Goal: Task Accomplishment & Management: Use online tool/utility

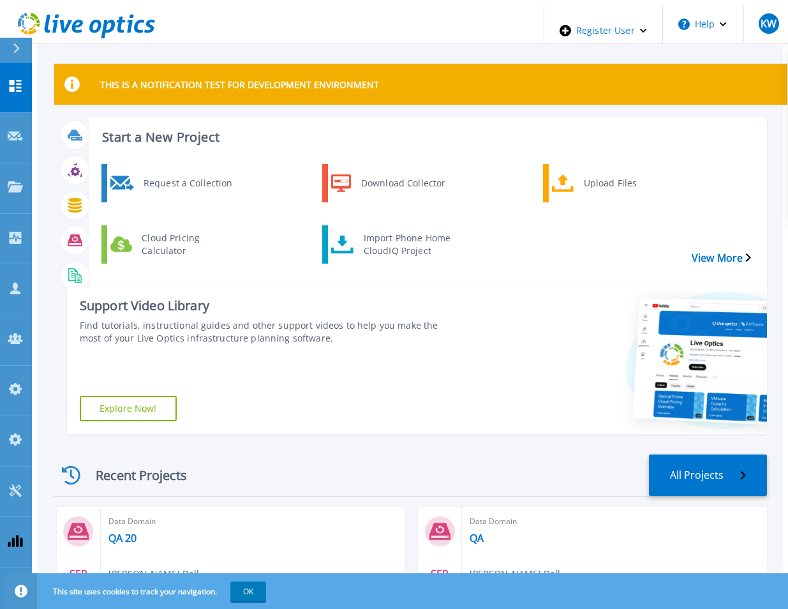
click at [132, 14] on icon at bounding box center [86, 26] width 137 height 26
click at [367, 244] on link "Import Phone Home CloudIQ Project" at bounding box center [396, 244] width 149 height 38
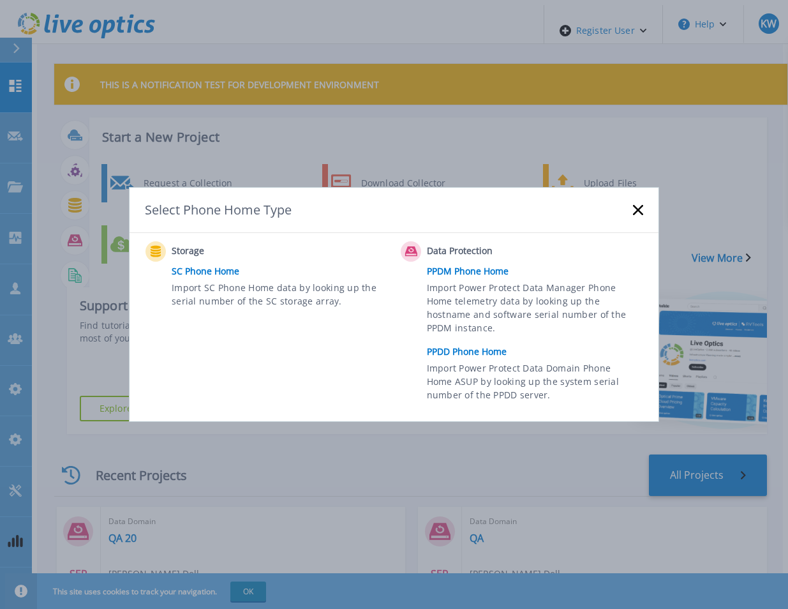
click at [454, 354] on link "PPDD Phone Home" at bounding box center [538, 351] width 223 height 19
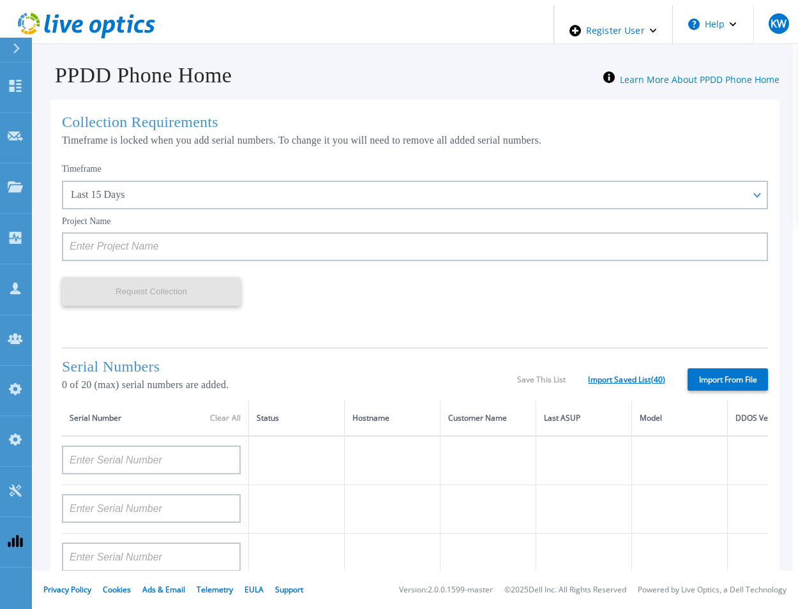
click at [644, 377] on link "Import Saved List ( 40 )" at bounding box center [626, 379] width 77 height 9
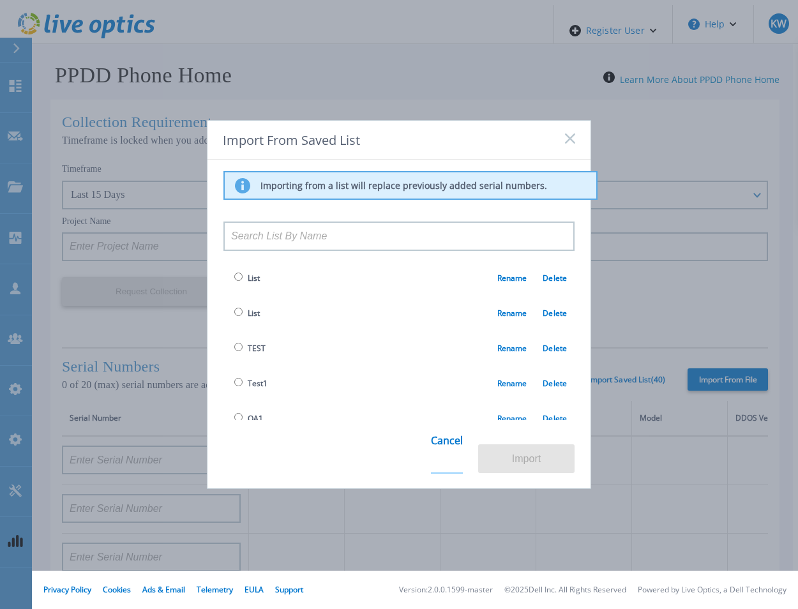
click at [460, 458] on link "Cancel" at bounding box center [447, 449] width 32 height 50
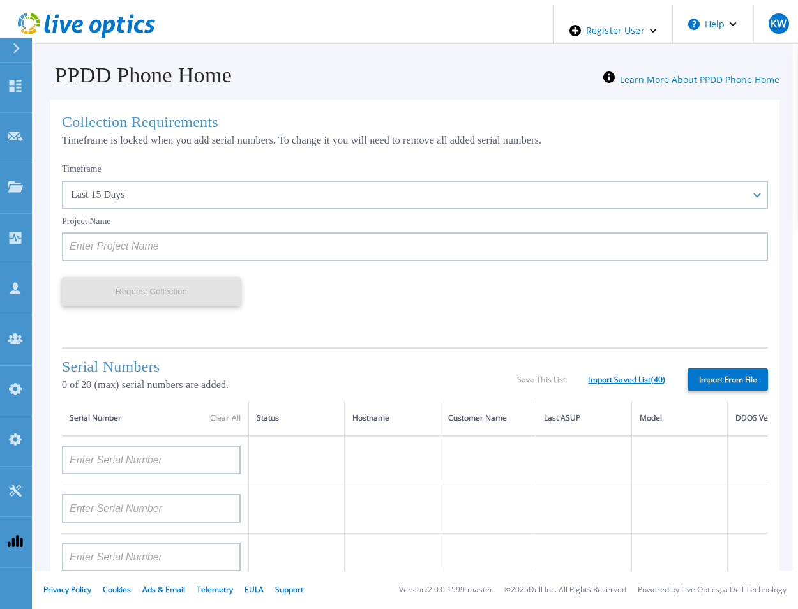
click at [635, 377] on link "Import Saved List ( 40 )" at bounding box center [626, 379] width 77 height 9
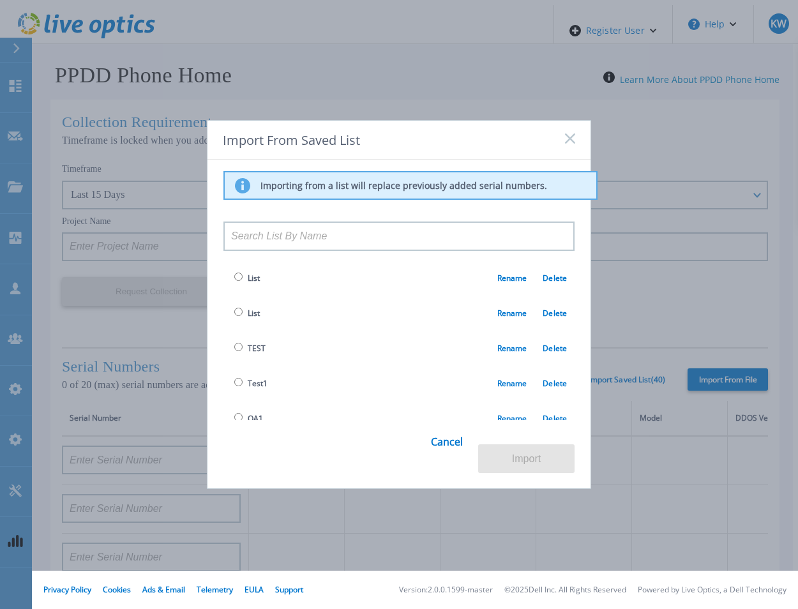
click at [563, 147] on div "Import From Saved List" at bounding box center [398, 140] width 383 height 39
click at [565, 144] on icon at bounding box center [570, 138] width 10 height 10
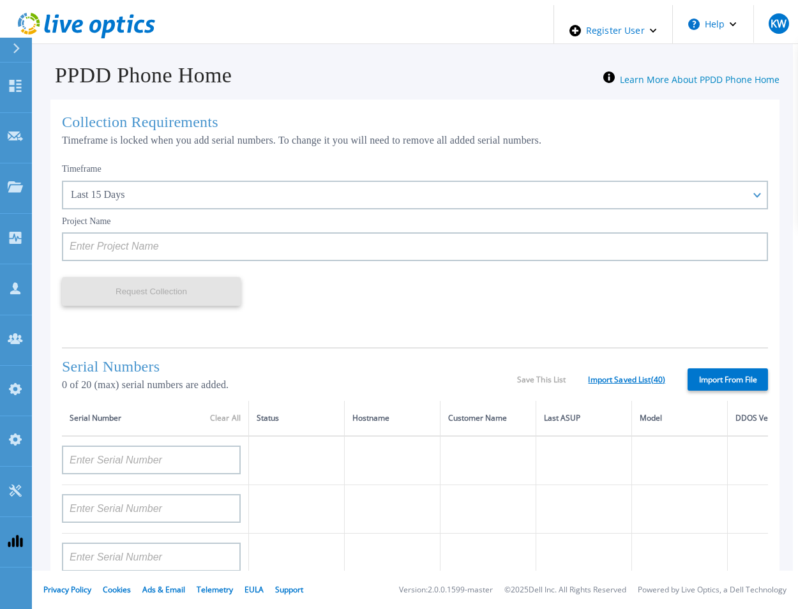
click at [616, 379] on link "Import Saved List ( 40 )" at bounding box center [626, 379] width 77 height 9
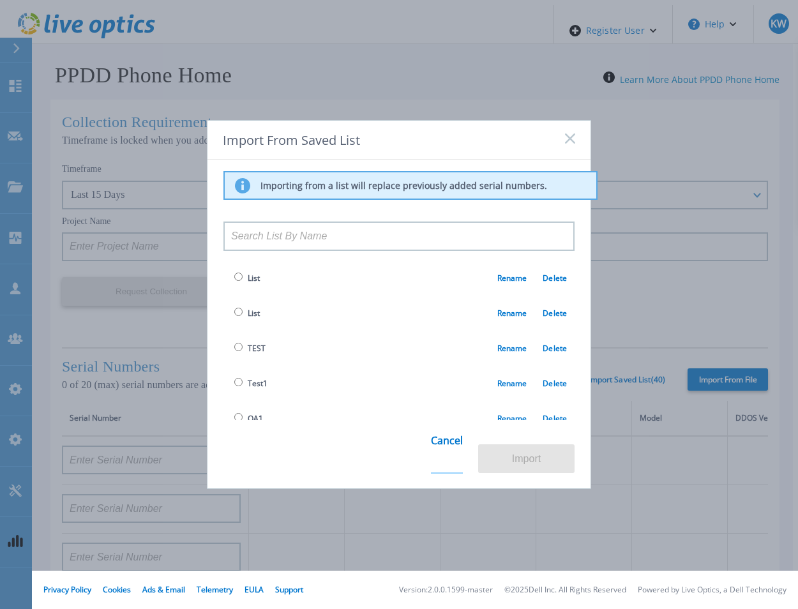
click at [458, 456] on link "Cancel" at bounding box center [447, 449] width 32 height 50
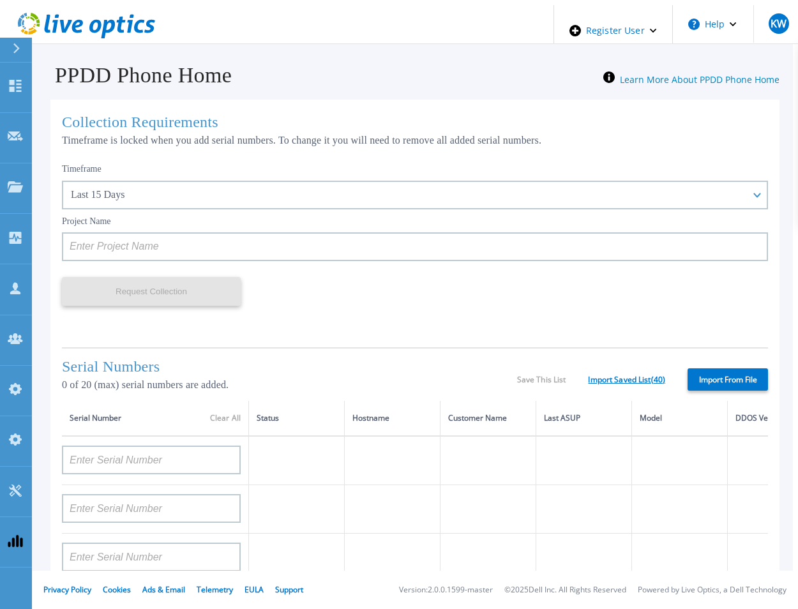
click at [604, 380] on link "Import Saved List ( 40 )" at bounding box center [626, 379] width 77 height 9
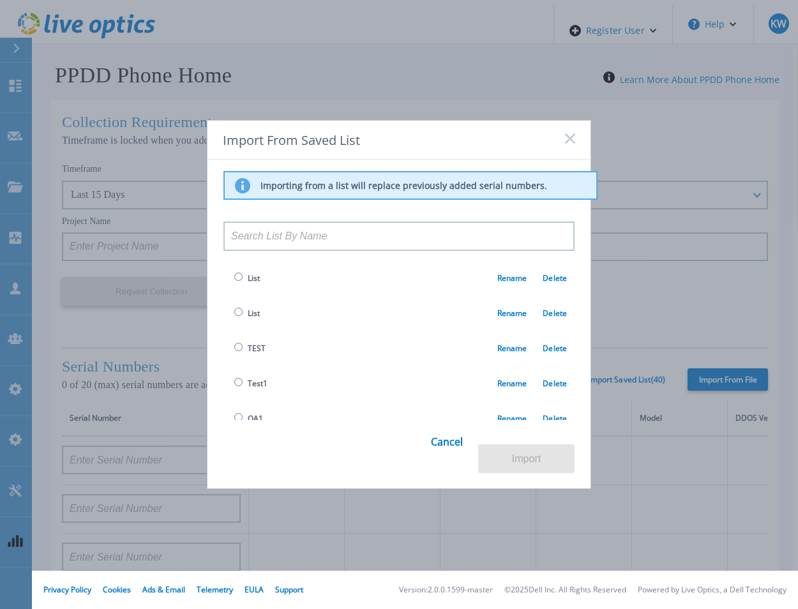
click at [565, 144] on icon at bounding box center [570, 138] width 10 height 10
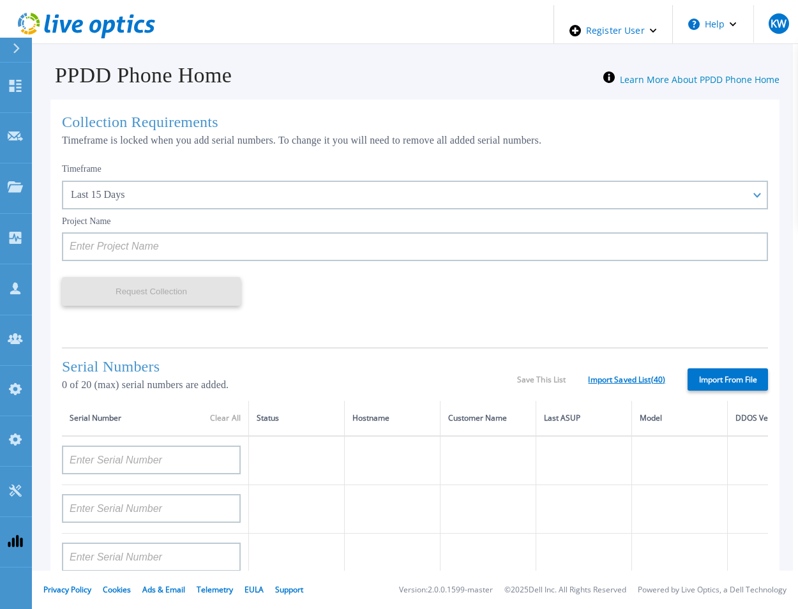
click at [604, 376] on link "Import Saved List ( 40 )" at bounding box center [626, 379] width 77 height 9
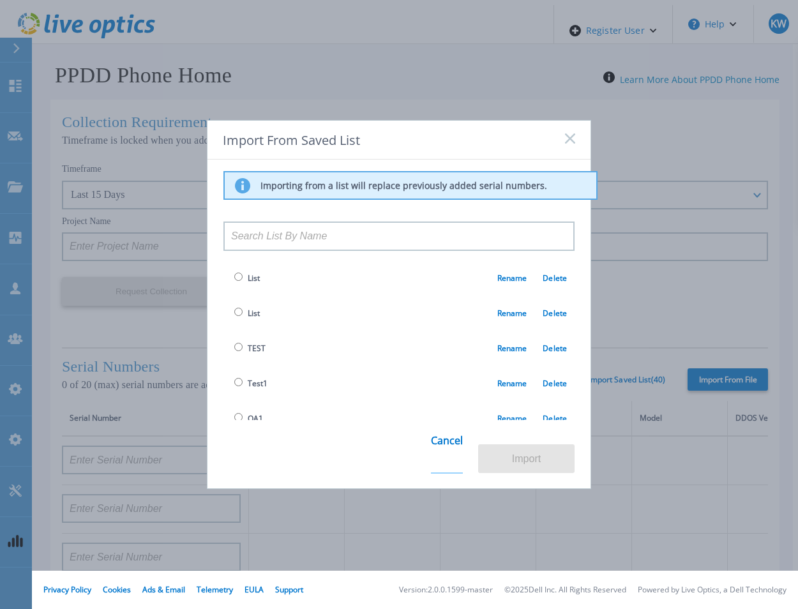
click at [460, 458] on link "Cancel" at bounding box center [447, 449] width 32 height 50
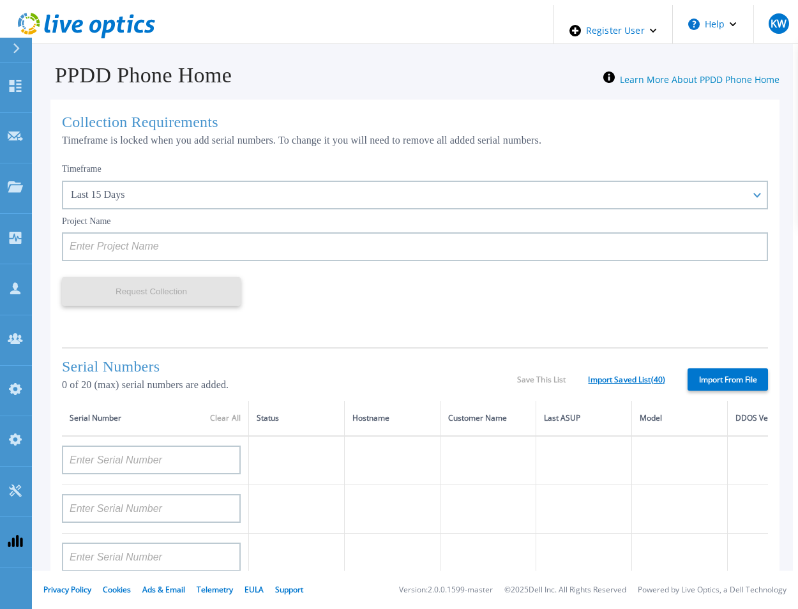
click at [630, 375] on link "Import Saved List ( 40 )" at bounding box center [626, 379] width 77 height 9
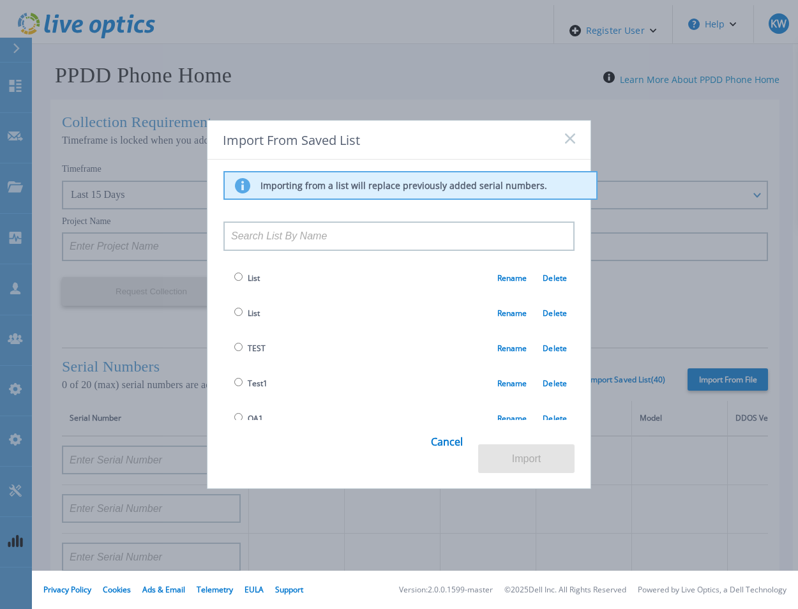
click at [565, 138] on icon at bounding box center [570, 138] width 10 height 10
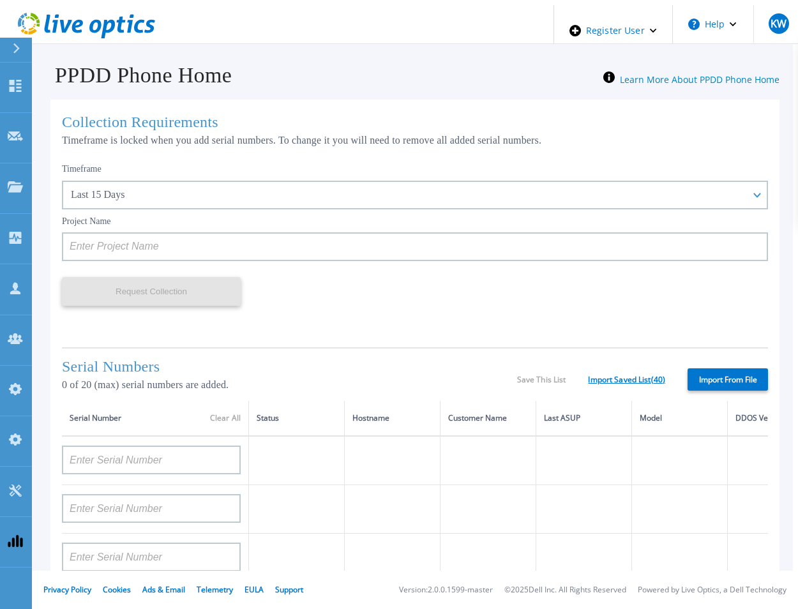
click at [614, 376] on link "Import Saved List ( 40 )" at bounding box center [626, 379] width 77 height 9
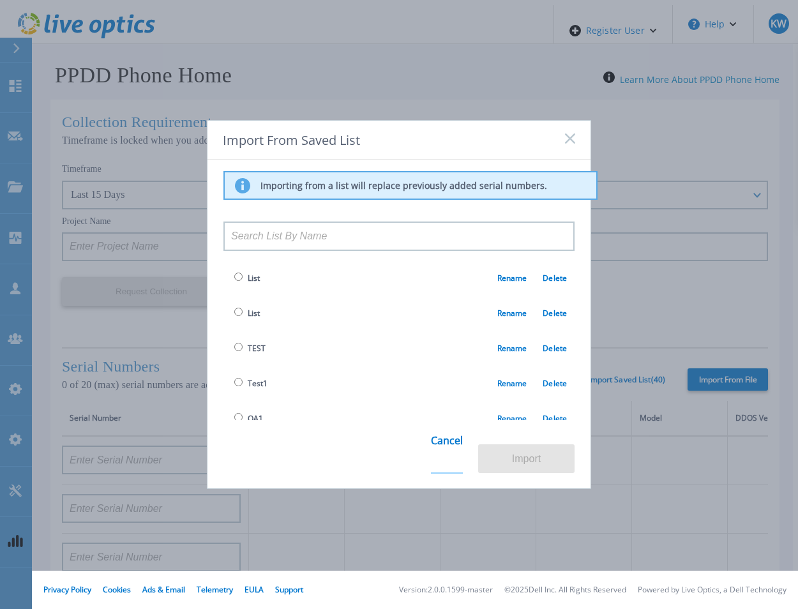
click at [451, 457] on link "Cancel" at bounding box center [447, 449] width 32 height 50
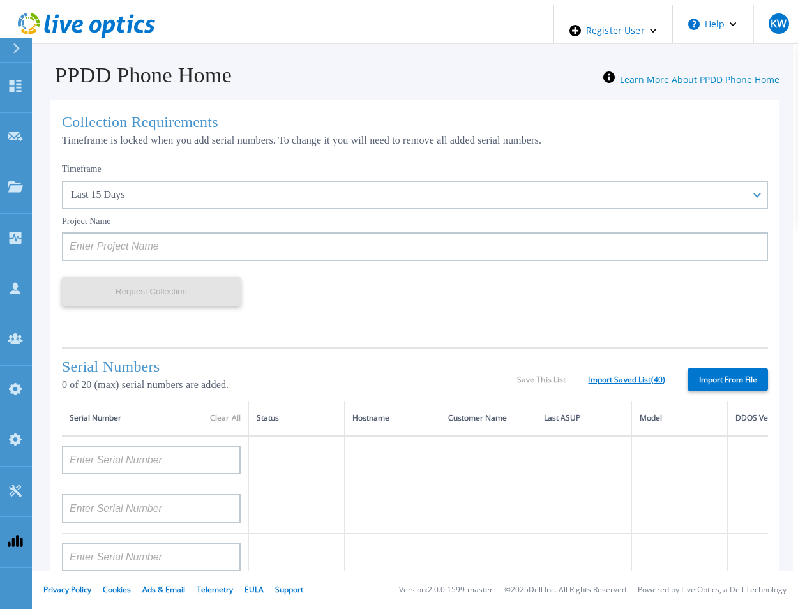
click at [638, 381] on link "Import Saved List ( 40 )" at bounding box center [626, 379] width 77 height 9
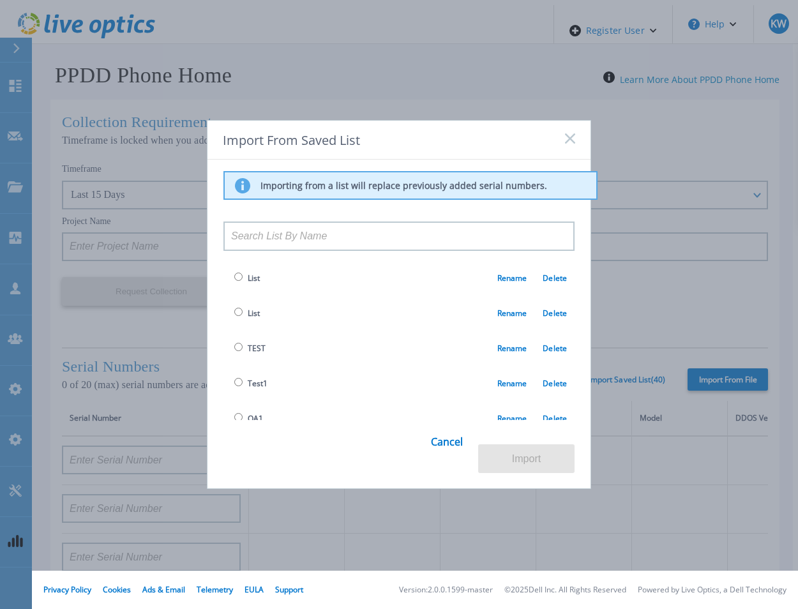
click at [568, 140] on rect at bounding box center [569, 138] width 11 height 11
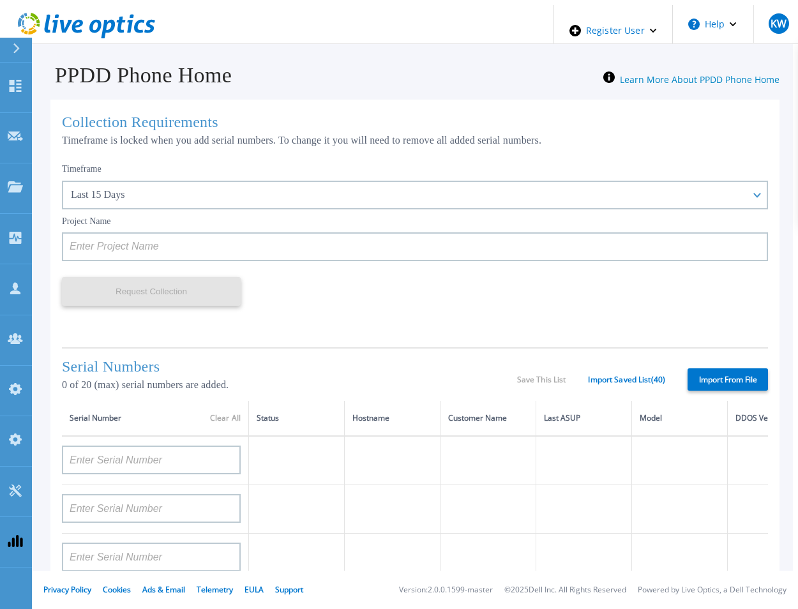
click at [126, 29] on icon at bounding box center [86, 26] width 137 height 26
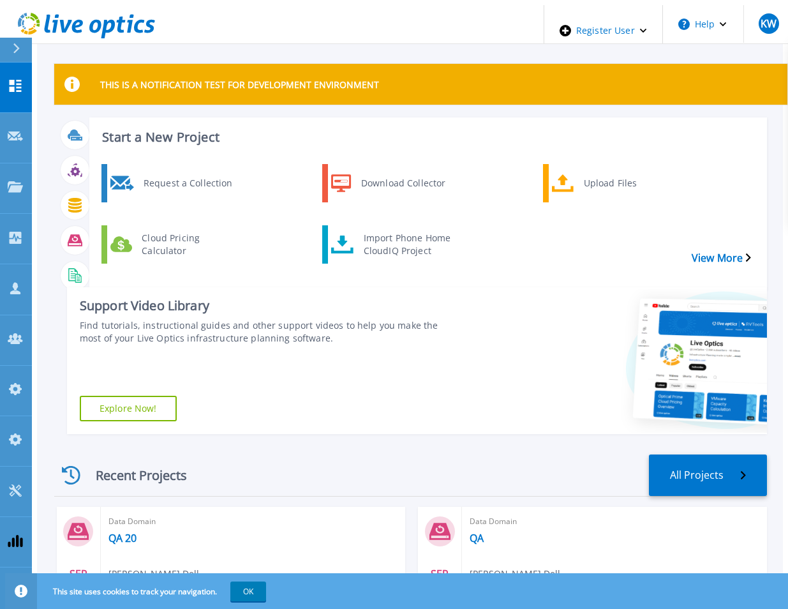
click at [106, 20] on icon at bounding box center [108, 29] width 14 height 19
